Goal: Contribute content

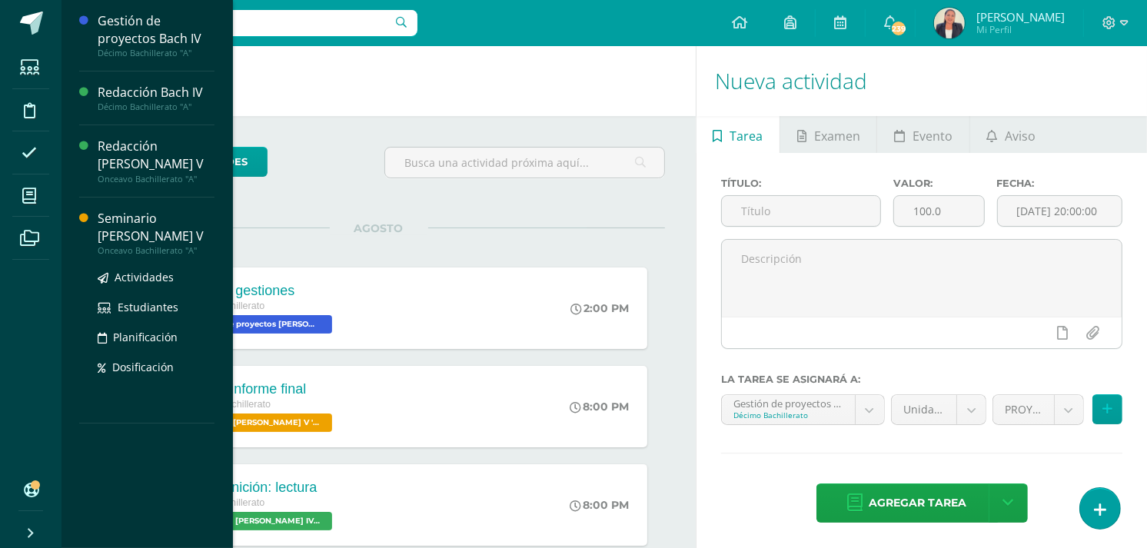
click at [123, 210] on div "Seminario [PERSON_NAME] V" at bounding box center [156, 227] width 117 height 35
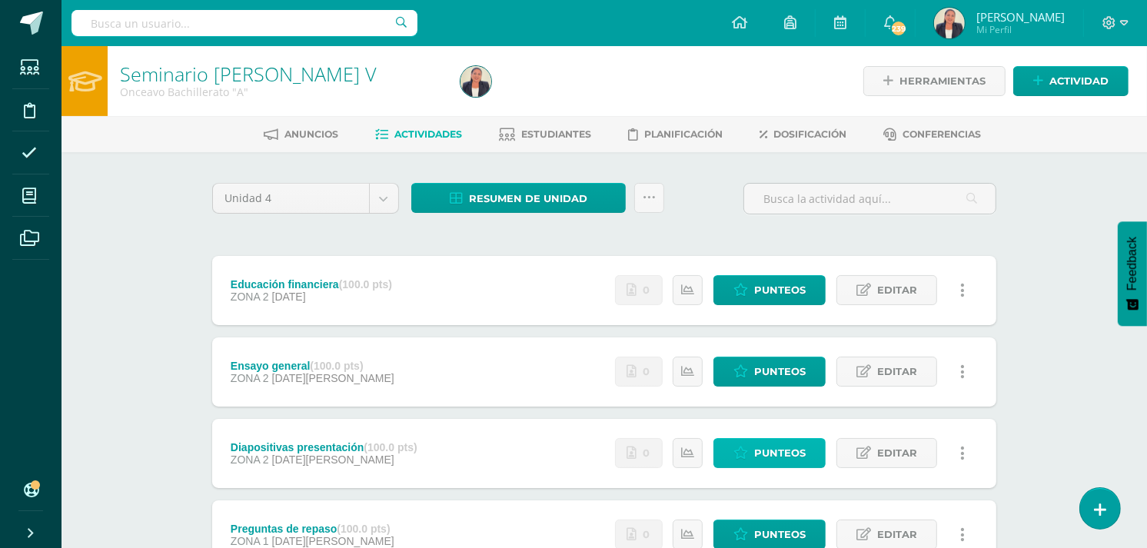
click at [759, 453] on span "Punteos" at bounding box center [779, 453] width 51 height 28
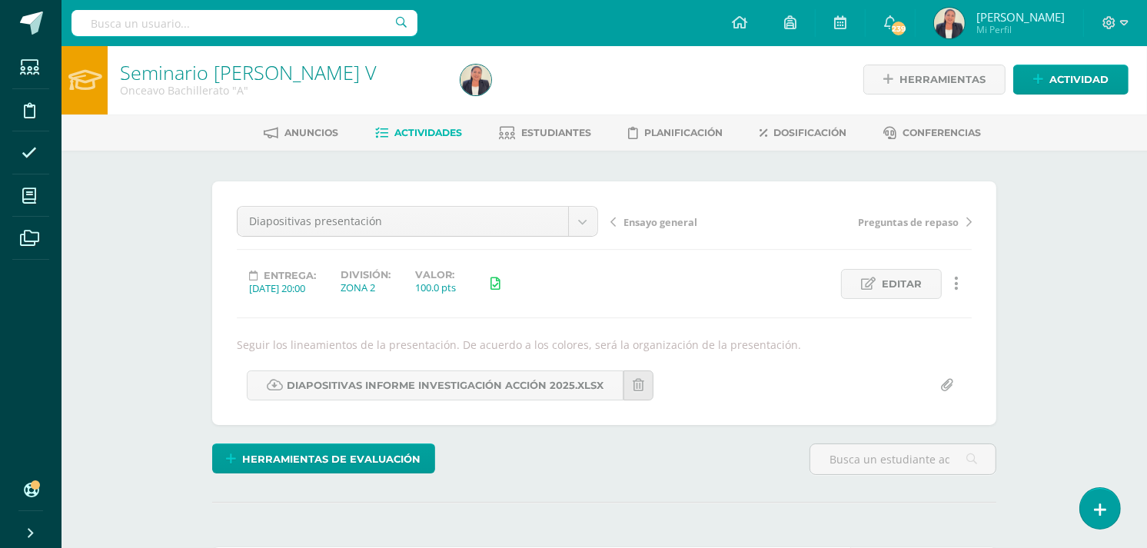
scroll to position [2, 0]
click at [947, 384] on input "file" at bounding box center [946, 385] width 30 height 30
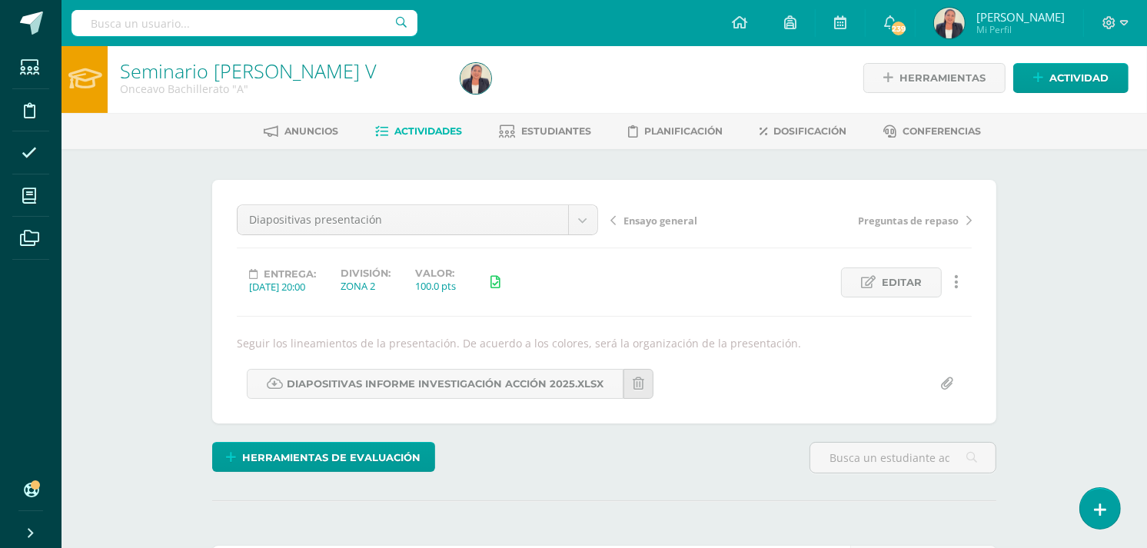
type input "C:\fakepath\Programa resumido zona 14.docx"
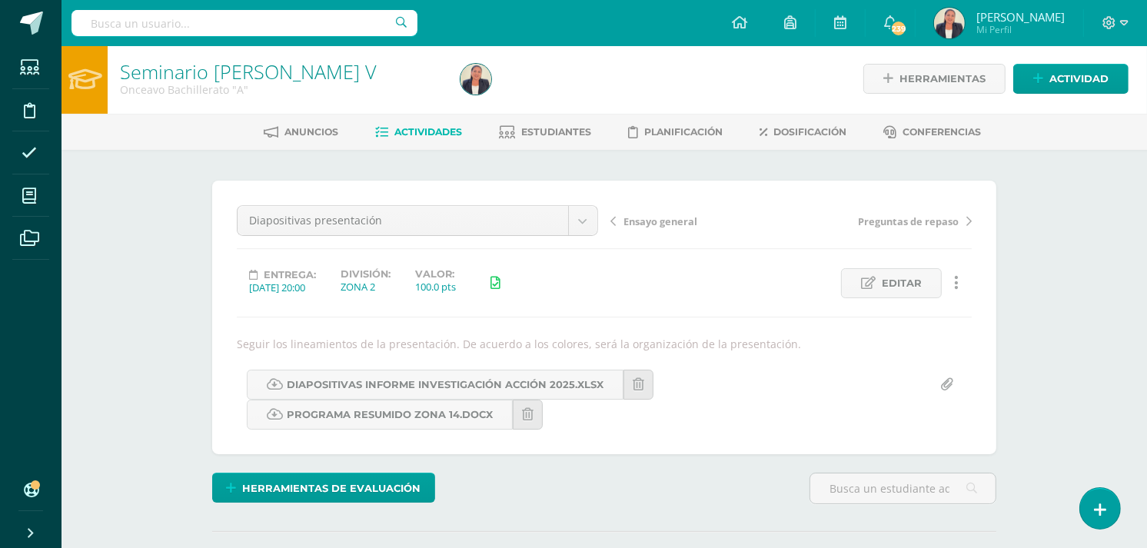
scroll to position [3, 0]
click at [415, 131] on span "Actividades" at bounding box center [429, 131] width 68 height 12
